Goal: Communication & Community: Answer question/provide support

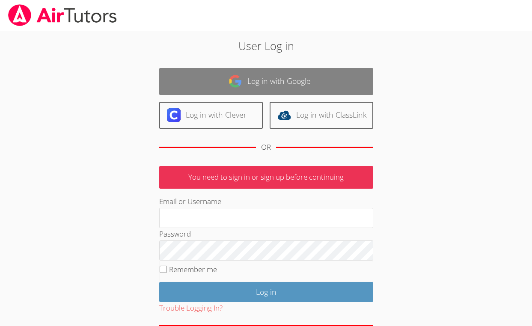
click at [238, 79] on img at bounding box center [235, 81] width 14 height 14
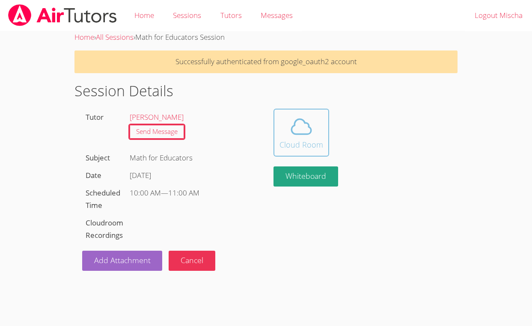
click at [287, 128] on span at bounding box center [301, 127] width 44 height 24
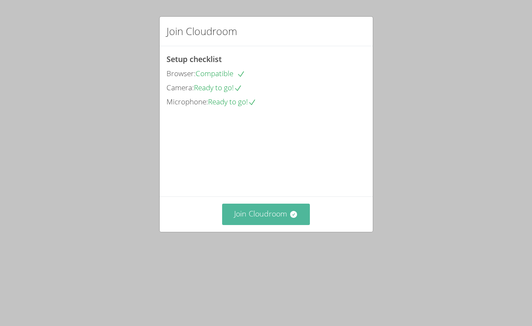
click at [281, 225] on button "Join Cloudroom" at bounding box center [266, 214] width 88 height 21
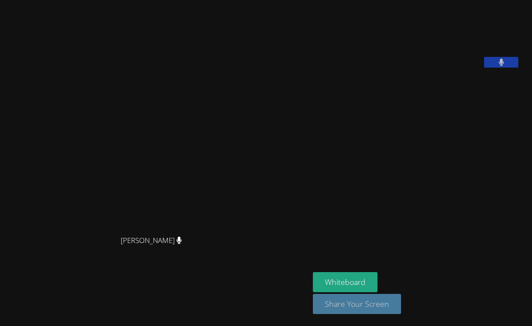
click at [372, 309] on button "Share Your Screen" at bounding box center [357, 304] width 88 height 20
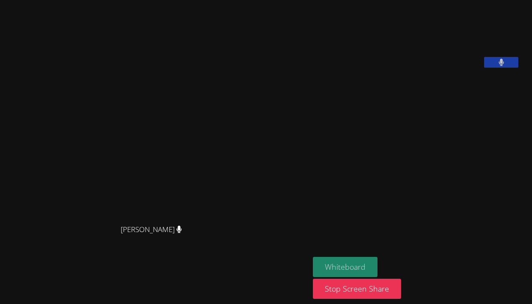
click at [371, 265] on button "Whiteboard" at bounding box center [345, 267] width 65 height 20
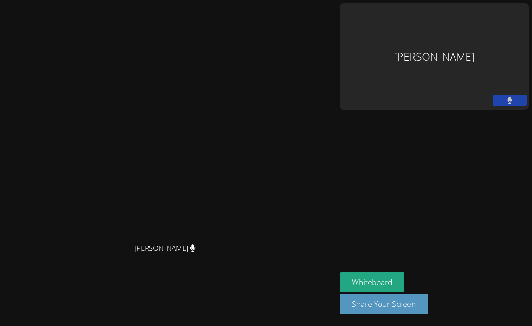
click at [485, 44] on div "[PERSON_NAME]" at bounding box center [434, 56] width 189 height 106
click at [480, 35] on div "[PERSON_NAME]" at bounding box center [434, 56] width 189 height 106
click at [462, 191] on aside "[PERSON_NAME] Whiteboard Share Your Screen" at bounding box center [433, 163] width 195 height 326
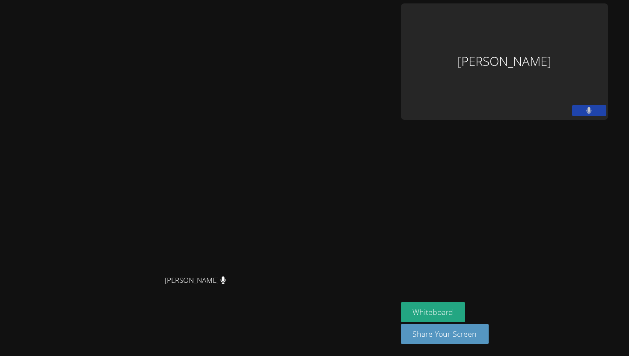
click at [531, 105] on button at bounding box center [589, 110] width 34 height 11
